Goal: Transaction & Acquisition: Purchase product/service

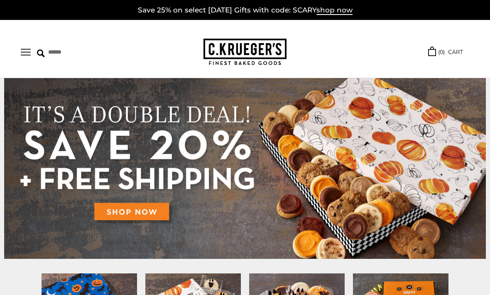
click at [28, 49] on button "Open navigation" at bounding box center [26, 52] width 10 height 7
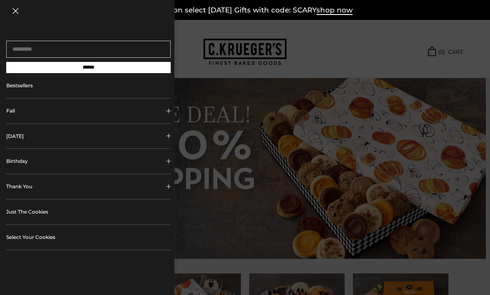
click at [170, 164] on span "Collapsible block button" at bounding box center [168, 161] width 5 height 5
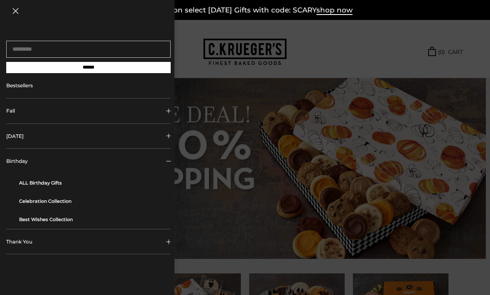
click at [57, 180] on link "ALL Birthday Gifts" at bounding box center [91, 183] width 145 height 18
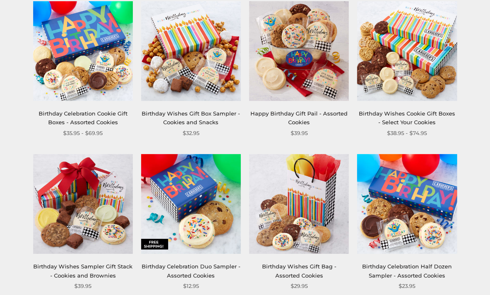
scroll to position [156, 0]
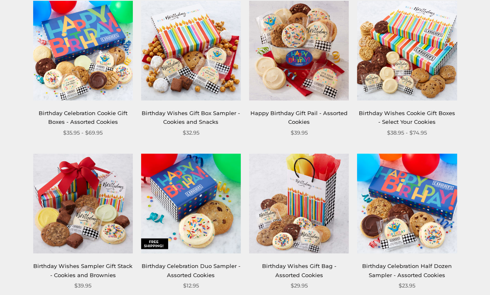
click at [74, 68] on img at bounding box center [83, 51] width 100 height 100
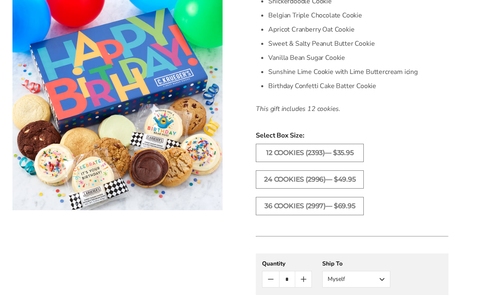
scroll to position [338, 0]
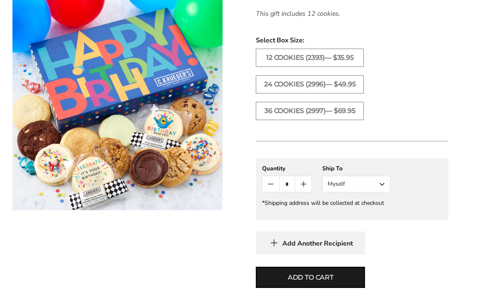
click at [381, 182] on button "Myself" at bounding box center [356, 184] width 68 height 17
click at [362, 211] on button "Other Recipient" at bounding box center [356, 214] width 67 height 15
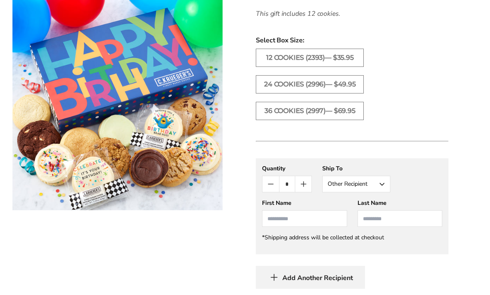
click at [297, 216] on input "First Name" at bounding box center [304, 218] width 85 height 17
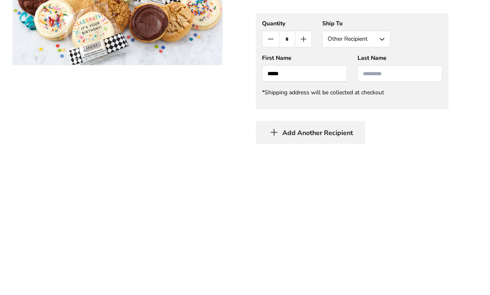
type input "*****"
click at [375, 211] on input "Last Name" at bounding box center [400, 219] width 85 height 17
type input "*******"
click at [443, 159] on div "**********" at bounding box center [352, 224] width 193 height 130
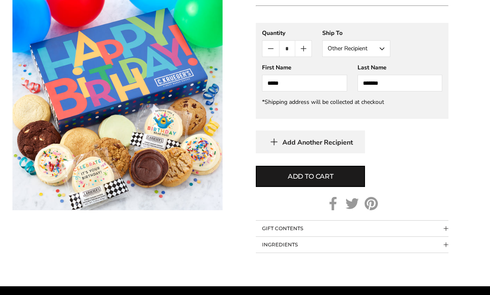
click at [309, 179] on span "Add to cart" at bounding box center [311, 177] width 46 height 10
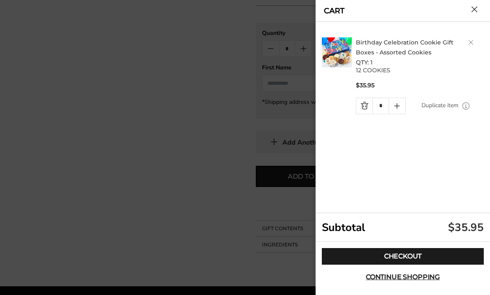
click at [404, 265] on link "Checkout" at bounding box center [403, 256] width 162 height 17
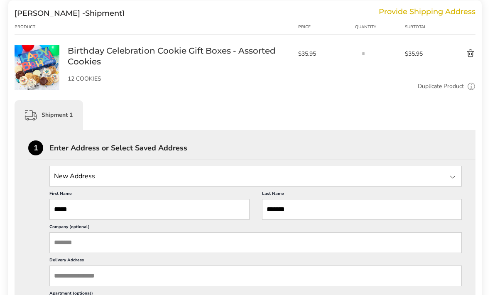
scroll to position [115, 0]
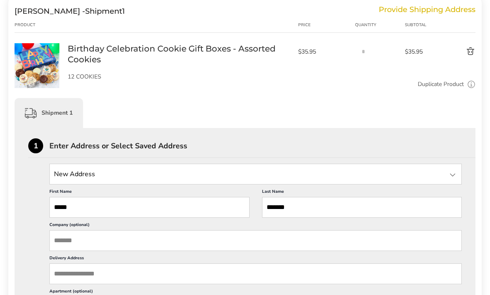
click at [206, 174] on input "State" at bounding box center [255, 174] width 413 height 21
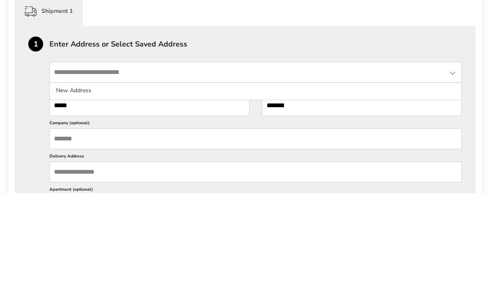
click at [85, 185] on li "New Address" at bounding box center [256, 192] width 412 height 15
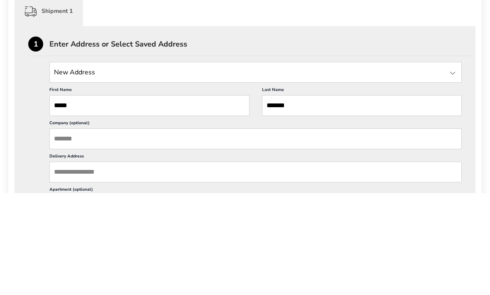
scroll to position [217, 0]
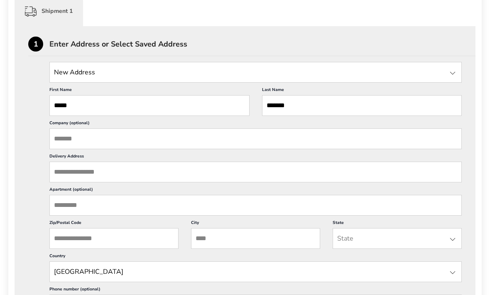
click at [152, 74] on input "State" at bounding box center [255, 72] width 413 height 21
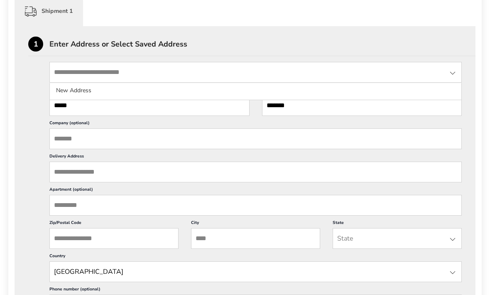
click at [91, 86] on li "New Address" at bounding box center [256, 90] width 412 height 15
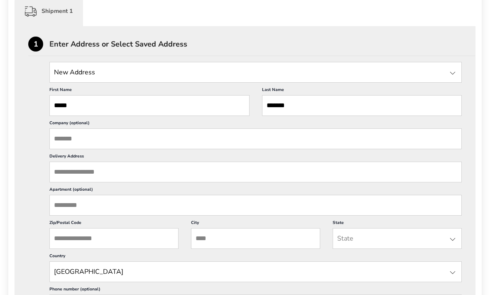
click at [132, 180] on input "Delivery Address" at bounding box center [255, 172] width 413 height 21
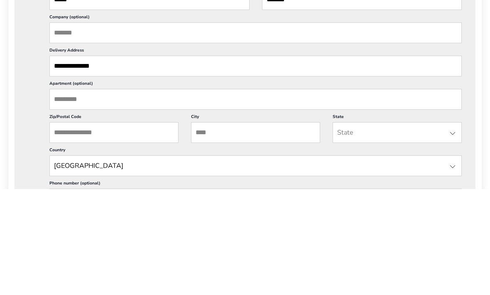
scroll to position [323, 0]
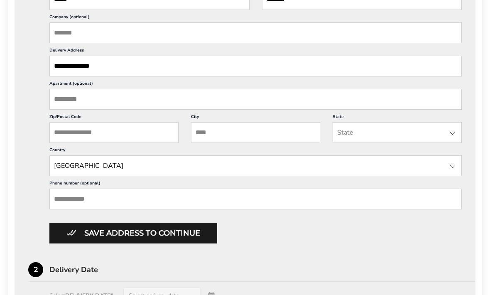
click at [140, 70] on input "**********" at bounding box center [255, 66] width 413 height 21
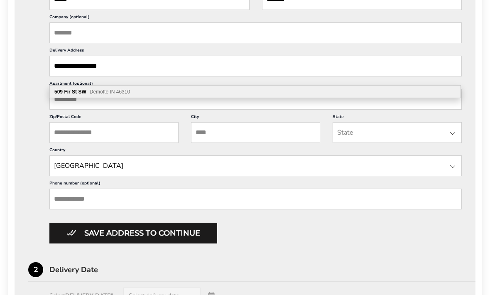
click at [120, 90] on span "Demotte IN 46310" at bounding box center [110, 92] width 40 height 6
type input "**********"
type input "*******"
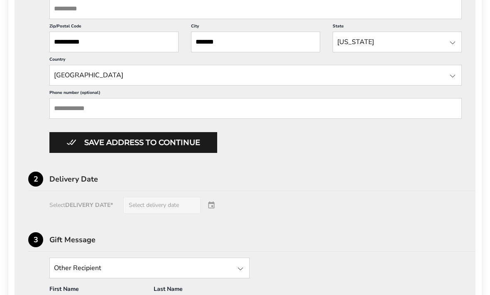
click at [154, 153] on button "Save address to continue" at bounding box center [133, 143] width 168 height 21
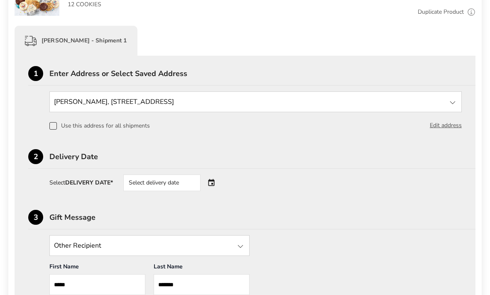
scroll to position [188, 0]
click at [211, 183] on div "Select delivery date" at bounding box center [173, 182] width 101 height 17
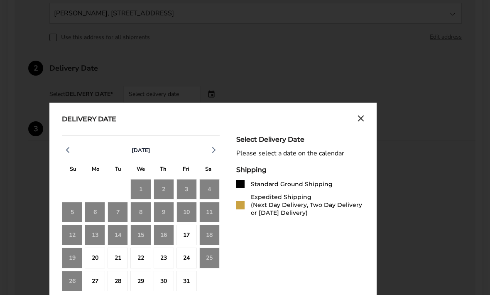
scroll to position [289, 0]
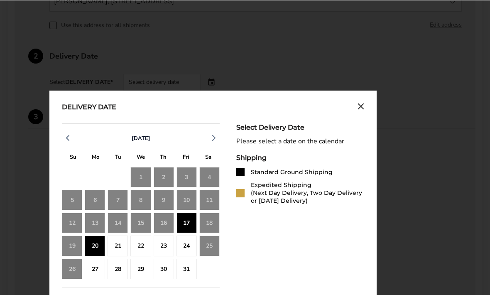
click at [189, 225] on div "17" at bounding box center [187, 222] width 20 height 20
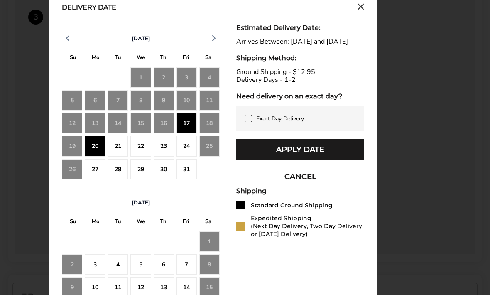
scroll to position [403, 0]
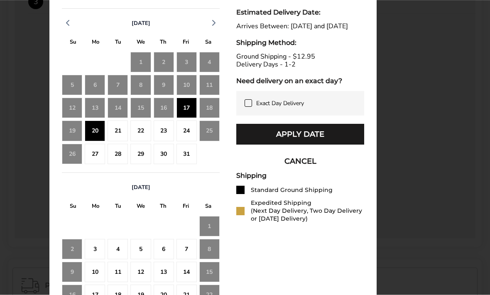
click at [248, 107] on icon at bounding box center [248, 103] width 7 height 7
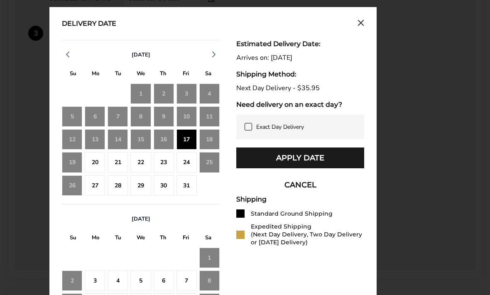
scroll to position [373, 0]
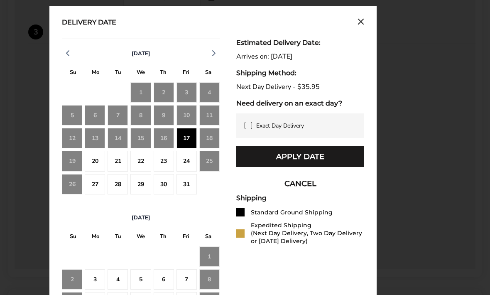
click at [247, 125] on icon at bounding box center [248, 125] width 7 height 7
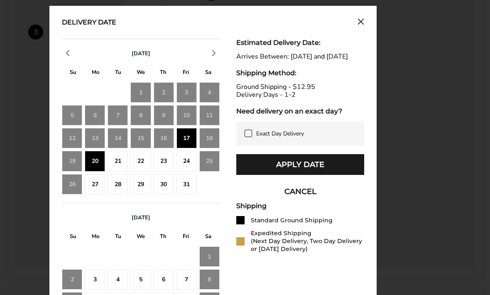
click at [307, 172] on button "Apply Date" at bounding box center [300, 164] width 128 height 21
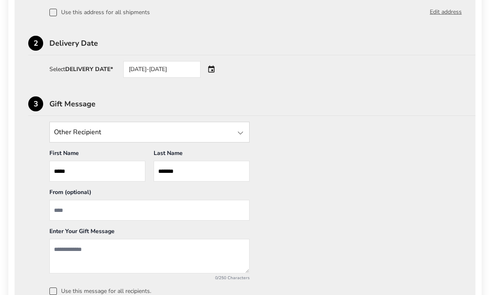
scroll to position [314, 0]
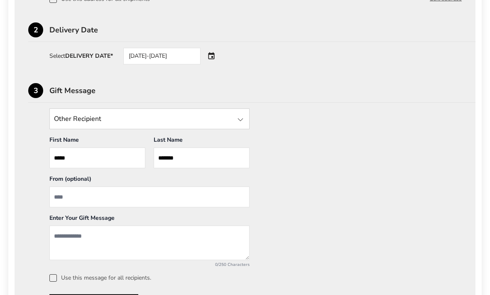
click at [239, 120] on div at bounding box center [241, 120] width 10 height 10
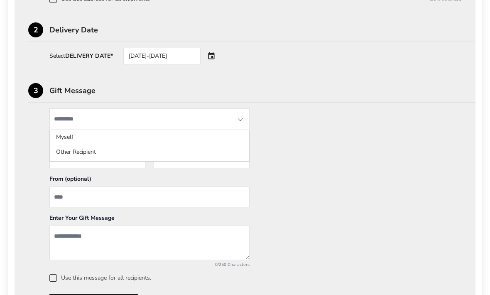
scroll to position [314, 0]
click at [91, 152] on li "Other Recipient" at bounding box center [149, 152] width 199 height 15
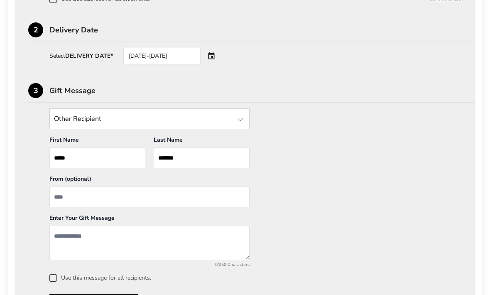
click at [144, 203] on input "From" at bounding box center [149, 197] width 200 height 21
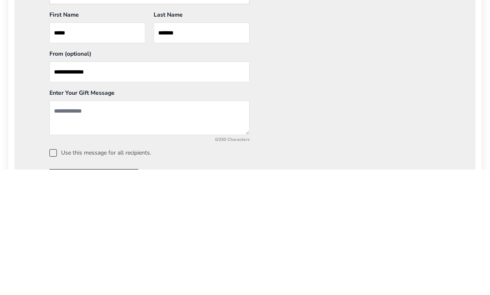
type input "**********"
click at [136, 226] on textarea "Add a message" at bounding box center [149, 243] width 200 height 34
click at [179, 226] on textarea "**********" at bounding box center [149, 243] width 200 height 34
type textarea "**********"
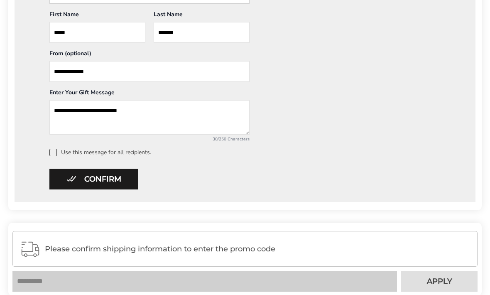
click at [96, 177] on button "Confirm" at bounding box center [93, 179] width 89 height 21
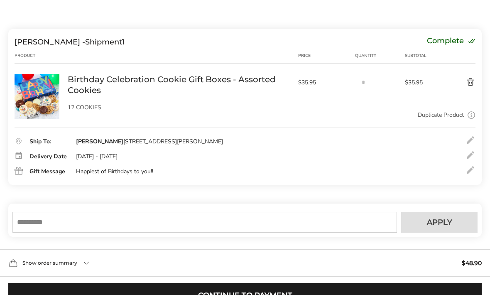
scroll to position [138, 0]
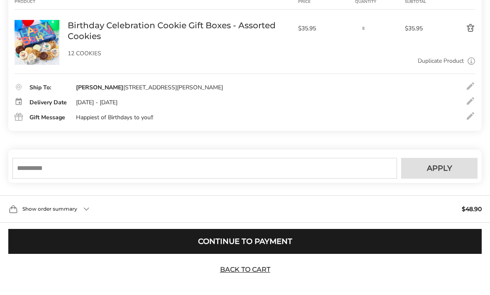
click at [277, 251] on button "Continue to Payment" at bounding box center [245, 241] width 474 height 25
